Goal: Check status

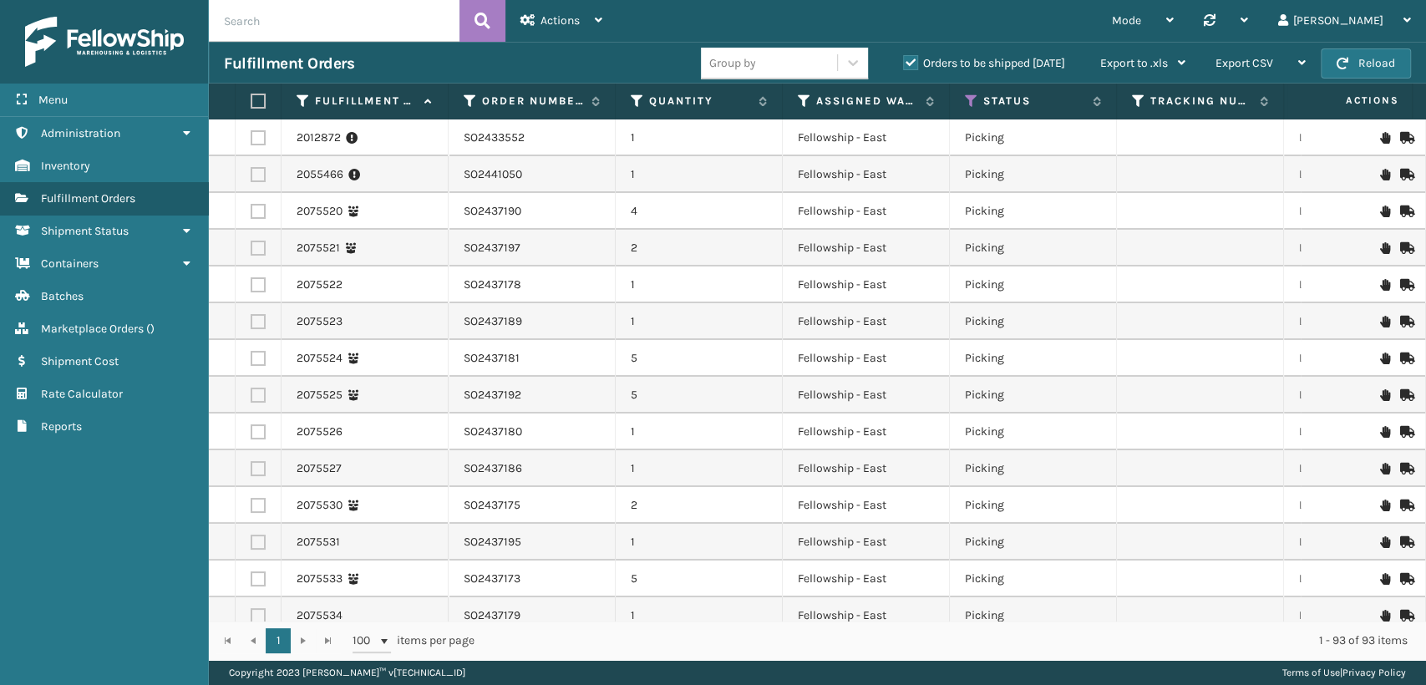
click at [297, 23] on input "text" at bounding box center [334, 21] width 251 height 42
paste input "SO2443773"
type input "SO2443773"
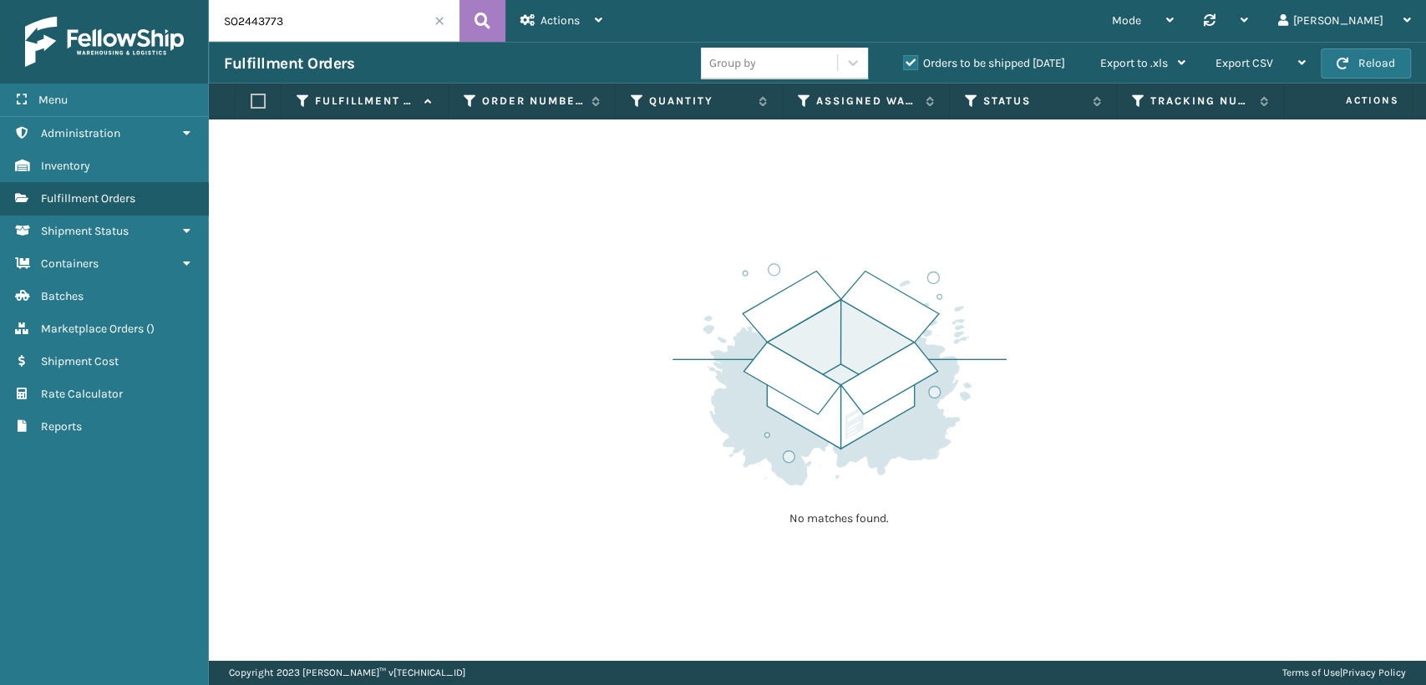
click at [916, 64] on label "Orders to be shipped [DATE]" at bounding box center [984, 63] width 162 height 14
click at [904, 64] on input "Orders to be shipped [DATE]" at bounding box center [903, 58] width 1 height 11
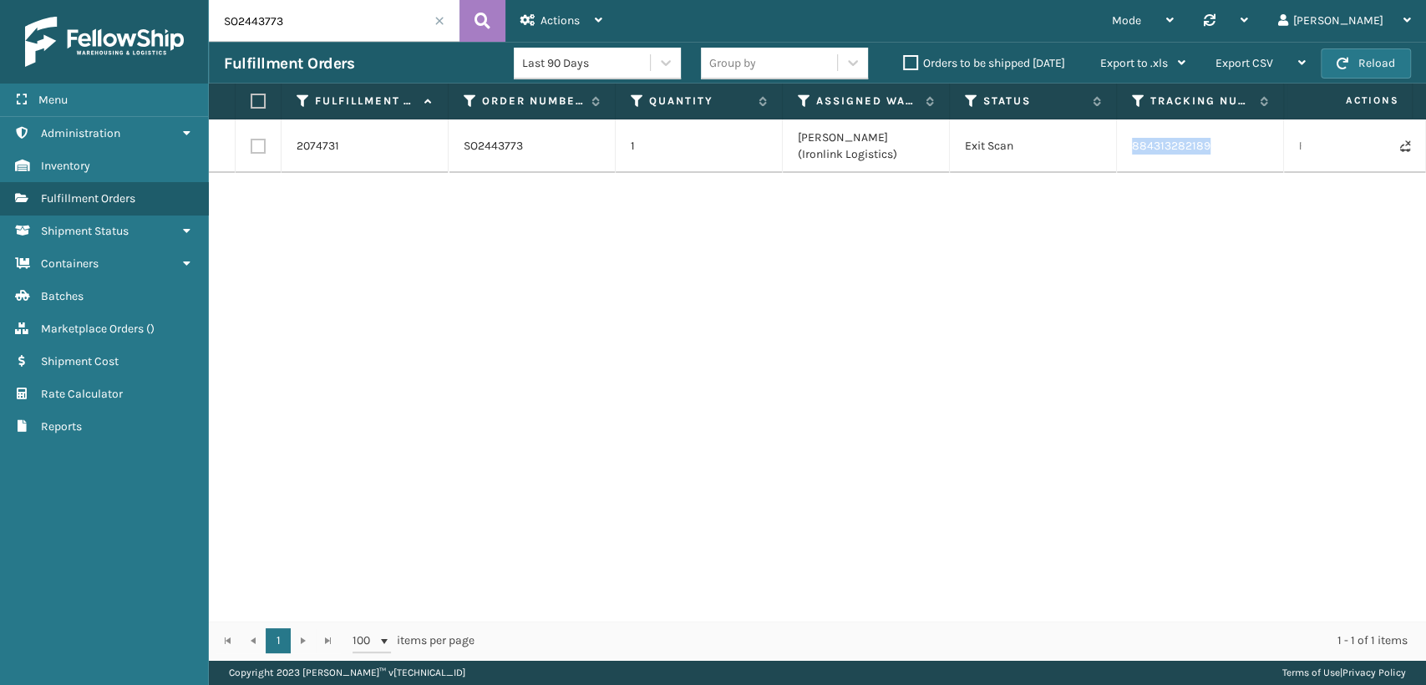
drag, startPoint x: 1214, startPoint y: 151, endPoint x: 1133, endPoint y: 149, distance: 81.1
click at [1133, 149] on td "884313282189" at bounding box center [1200, 145] width 167 height 53
copy link "884313282189"
